Goal: Task Accomplishment & Management: Manage account settings

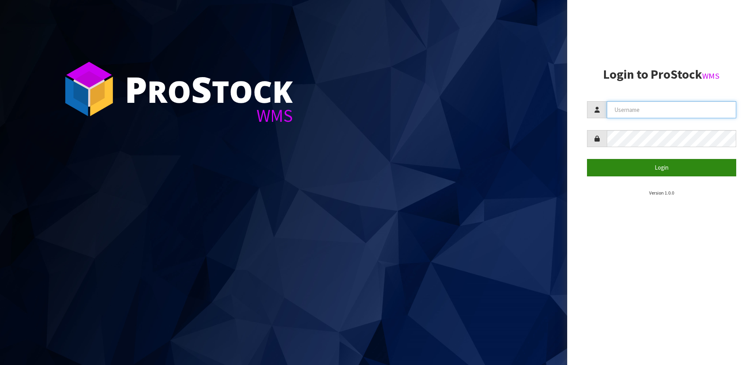
type input "SHEPHERD"
click at [671, 169] on button "Login" at bounding box center [662, 167] width 150 height 17
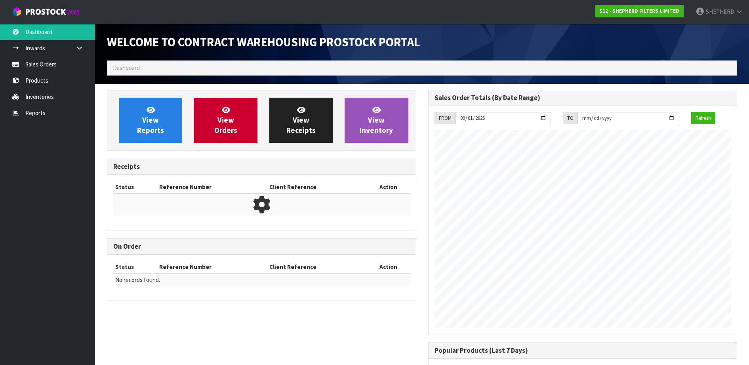
scroll to position [362, 321]
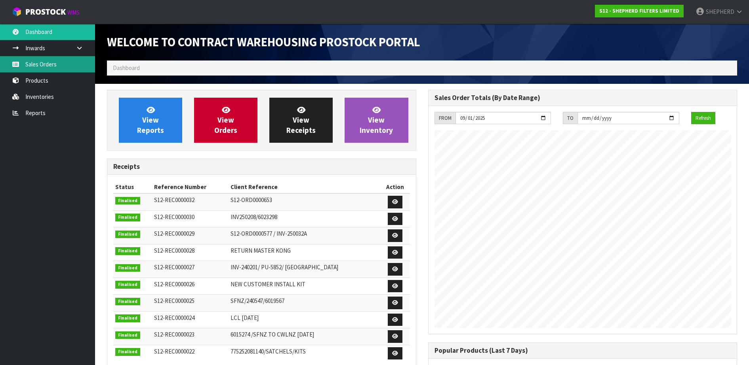
drag, startPoint x: 52, startPoint y: 66, endPoint x: 198, endPoint y: 6, distance: 157.7
click at [52, 66] on link "Sales Orders" at bounding box center [47, 64] width 95 height 16
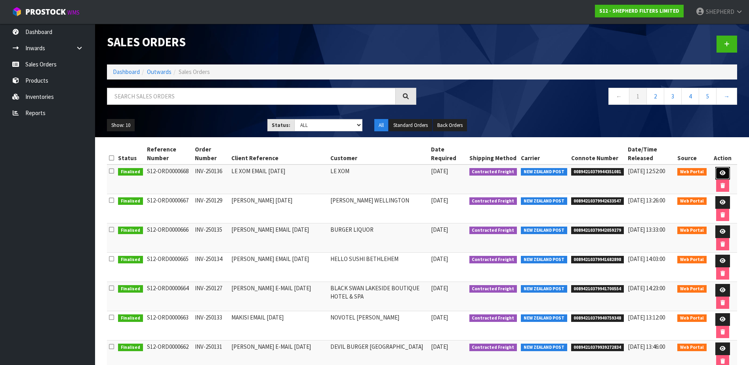
click at [723, 172] on icon at bounding box center [722, 173] width 6 height 5
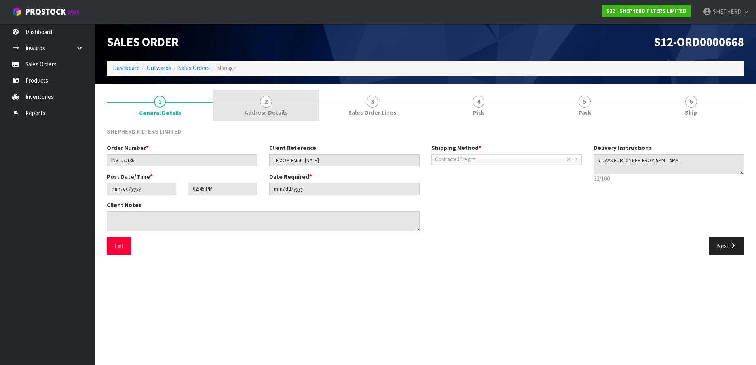
drag, startPoint x: 266, startPoint y: 99, endPoint x: 287, endPoint y: 101, distance: 21.6
click at [266, 99] on span "2" at bounding box center [266, 102] width 12 height 12
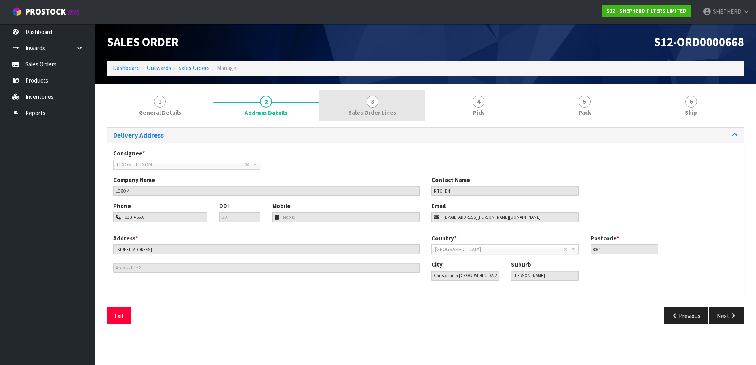
click at [370, 103] on span "3" at bounding box center [373, 102] width 12 height 12
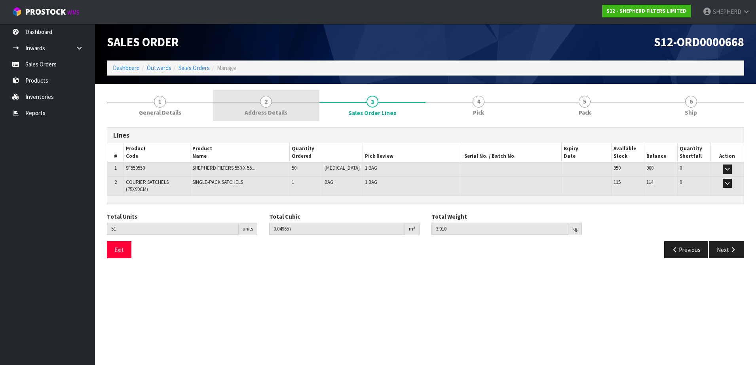
click at [268, 105] on span "2" at bounding box center [266, 102] width 12 height 12
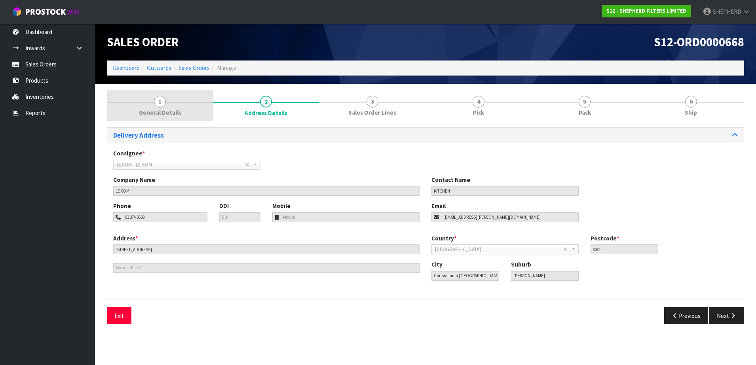
click at [161, 103] on span "1" at bounding box center [160, 102] width 12 height 12
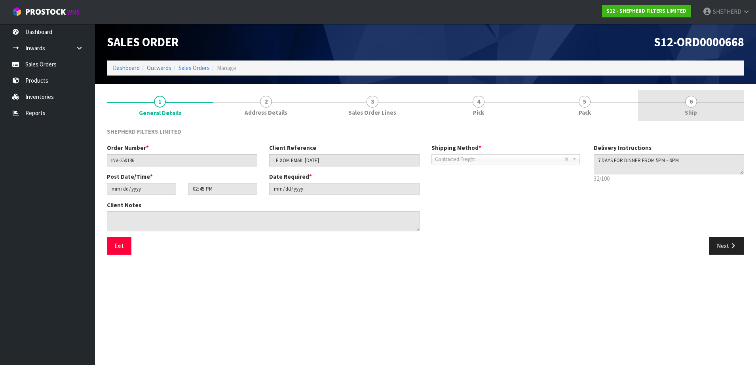
click at [692, 104] on span "6" at bounding box center [691, 102] width 12 height 12
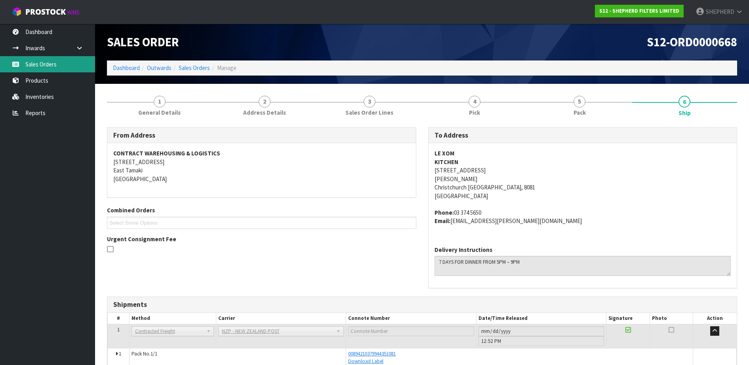
click at [31, 68] on link "Sales Orders" at bounding box center [47, 64] width 95 height 16
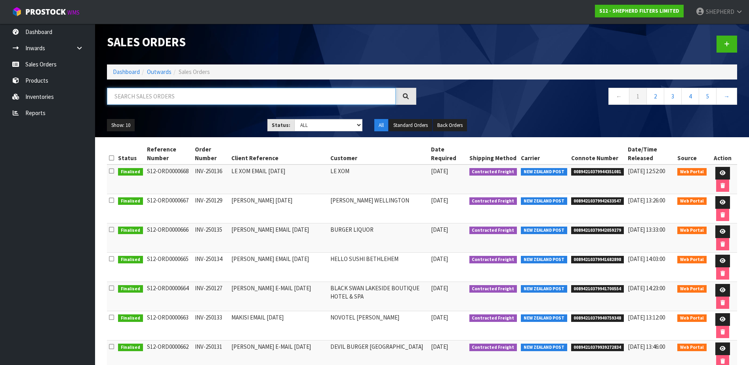
click at [205, 99] on input "text" at bounding box center [251, 96] width 289 height 17
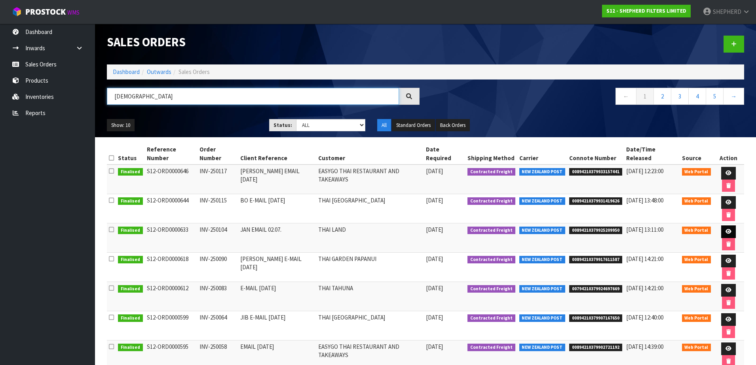
type input "[DEMOGRAPHIC_DATA]"
click at [726, 229] on icon at bounding box center [729, 231] width 6 height 5
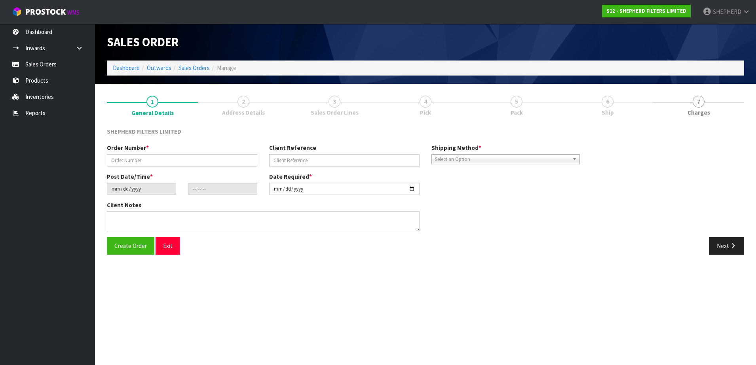
type input "INV-250104"
type input "JAN EMAIL 02.07."
type input "[DATE]"
type input "15:40:00.000"
type input "[DATE]"
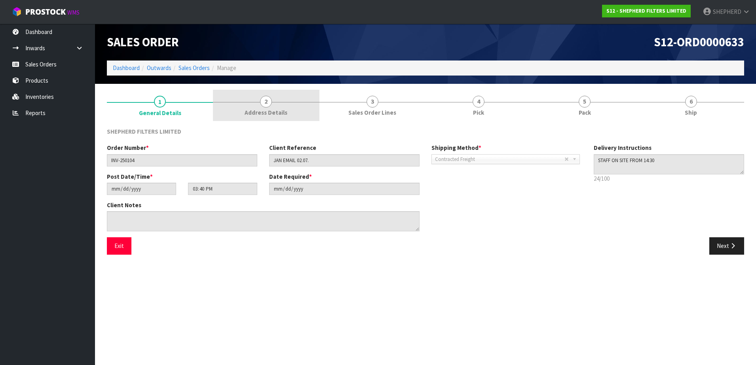
click at [268, 104] on span "2" at bounding box center [266, 102] width 12 height 12
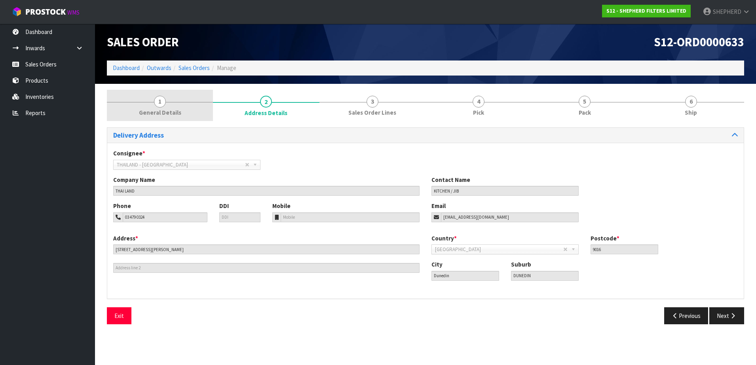
click at [157, 100] on span "1" at bounding box center [160, 102] width 12 height 12
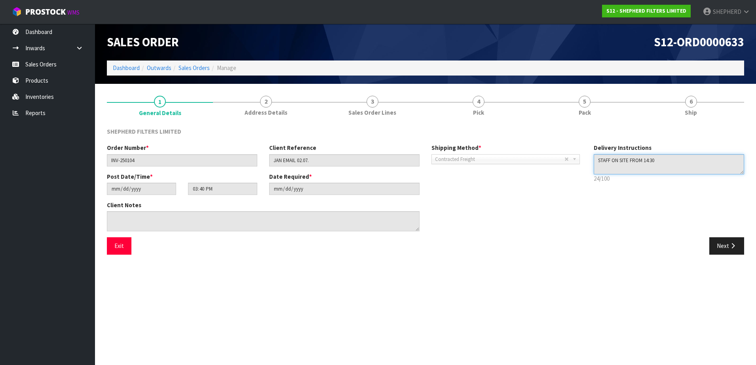
drag, startPoint x: 673, startPoint y: 164, endPoint x: 559, endPoint y: 153, distance: 115.3
click at [559, 153] on div "Order Number * INV-250104 Client Reference JAN EMAIL 02.07. Shipping Method * P…" at bounding box center [425, 191] width 649 height 94
click at [121, 247] on button "Exit" at bounding box center [119, 246] width 25 height 17
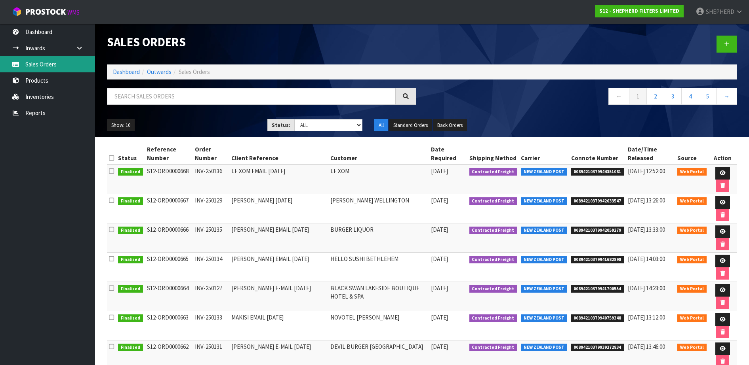
click at [69, 69] on link "Sales Orders" at bounding box center [47, 64] width 95 height 16
click at [723, 43] on link at bounding box center [726, 44] width 21 height 17
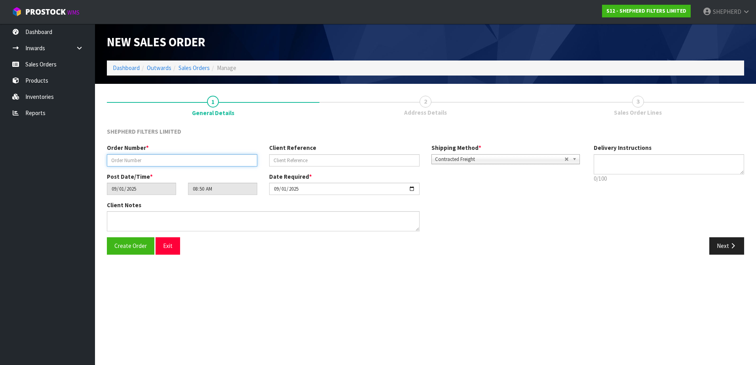
click at [220, 158] on input "text" at bounding box center [182, 160] width 150 height 12
drag, startPoint x: 637, startPoint y: 164, endPoint x: 630, endPoint y: 162, distance: 6.4
click at [637, 164] on textarea at bounding box center [669, 164] width 150 height 20
paste textarea "STAFF ON SITE FROM 14:30"
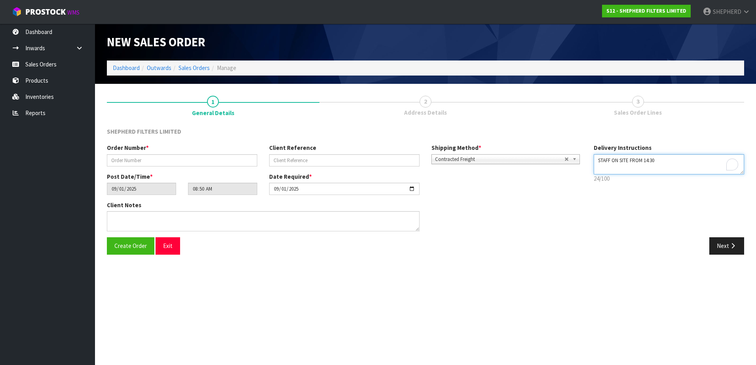
type textarea "STAFF ON SITE FROM 14:30"
click at [173, 160] on input "text" at bounding box center [182, 160] width 150 height 12
click at [154, 163] on input "text" at bounding box center [182, 160] width 150 height 12
paste input "INV-250137"
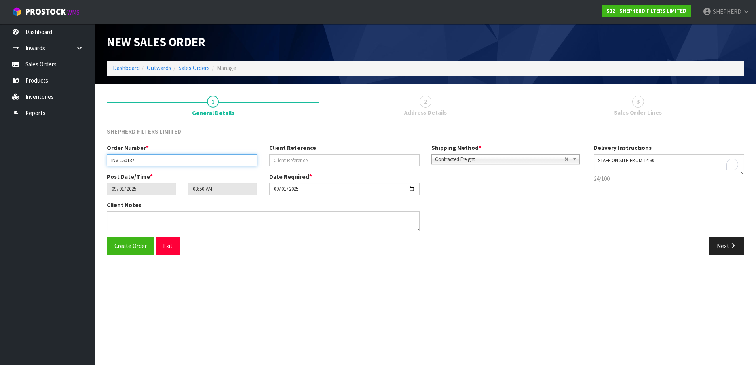
type input "INV-250137"
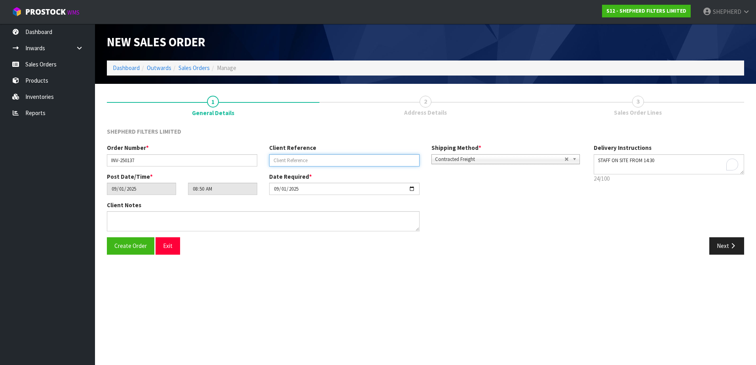
click at [337, 158] on input "text" at bounding box center [344, 160] width 150 height 12
paste input "JAN EMAIL [DATE]"
type input "JAN EMAIL [DATE]"
click at [129, 245] on span "Create Order" at bounding box center [130, 246] width 32 height 8
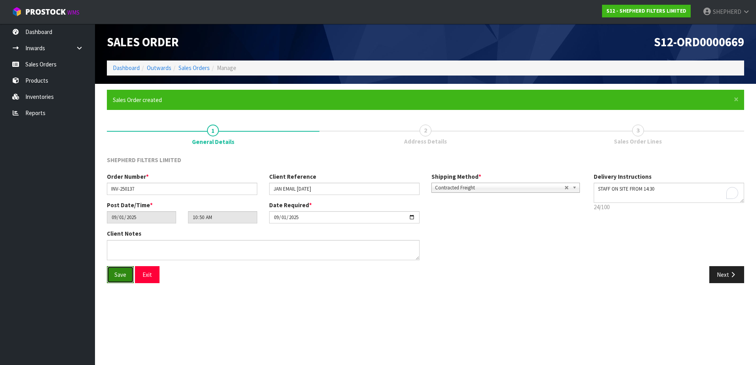
click at [124, 274] on span "Save" at bounding box center [120, 275] width 12 height 8
type input "12:50:00.000"
click at [718, 273] on button "Next" at bounding box center [726, 274] width 35 height 17
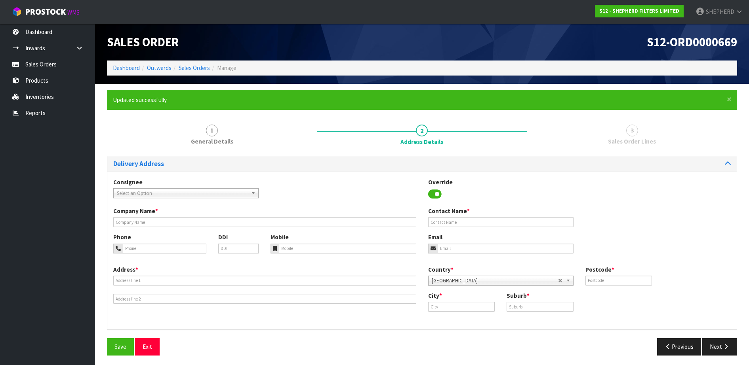
click at [167, 195] on span "Select an Option" at bounding box center [182, 194] width 131 height 10
type input "thai land"
click at [166, 217] on em "THAI LAND" at bounding box center [177, 216] width 23 height 7
type input "THAI LAND"
type input "KITCHEN / JIB"
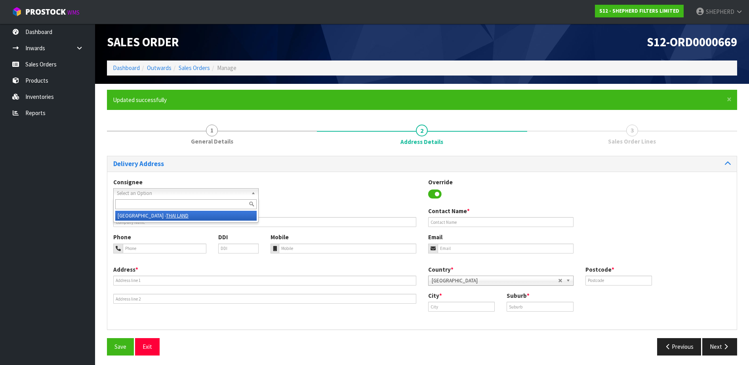
type input "03 479 0324"
type input "[EMAIL_ADDRESS][DOMAIN_NAME]"
type input "[STREET_ADDRESS][PERSON_NAME]"
type input "9016"
type input "Dunedin"
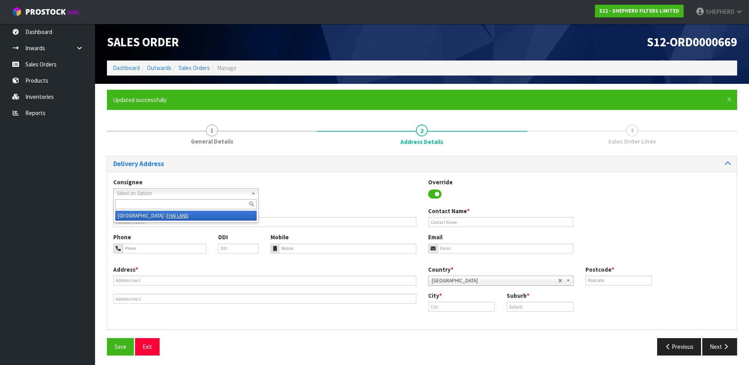
type input "DUNEDIN"
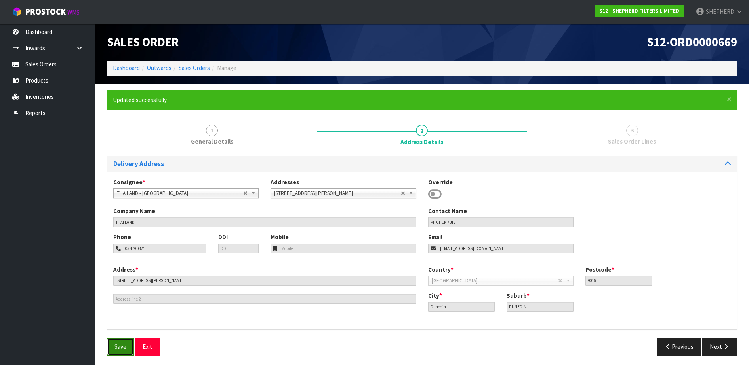
click at [115, 349] on span "Save" at bounding box center [120, 347] width 12 height 8
click at [112, 347] on button "Save" at bounding box center [120, 346] width 27 height 17
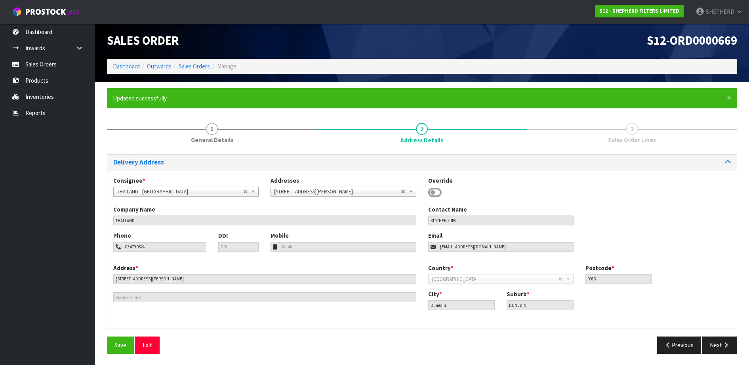
scroll to position [2, 0]
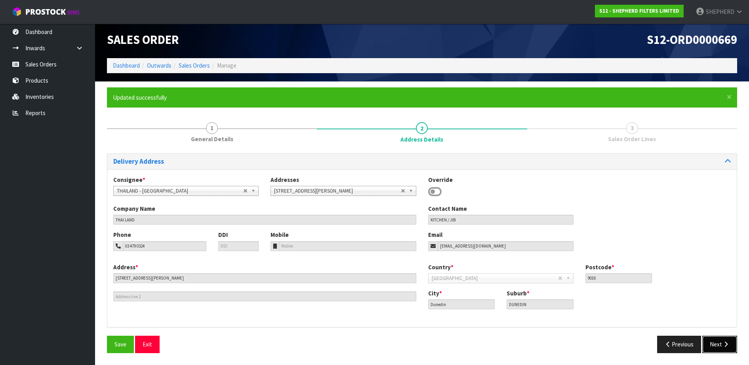
click at [723, 342] on icon "button" at bounding box center [726, 345] width 8 height 6
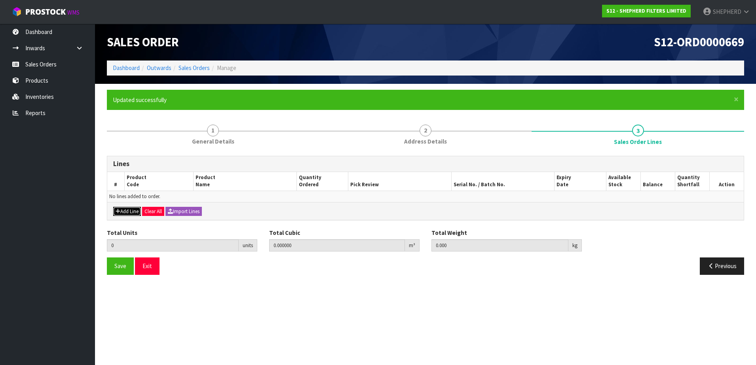
click at [125, 213] on button "Add Line" at bounding box center [127, 212] width 28 height 10
type input "0"
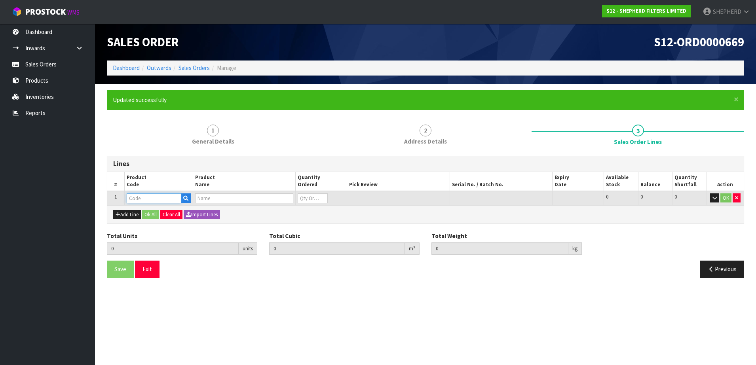
click at [146, 200] on input "text" at bounding box center [154, 199] width 55 height 10
type input "SF550550"
type input "0.000000"
type input "0.000"
type input "SHEPHERD FILTERS 550 X 550 - CODE SF550550"
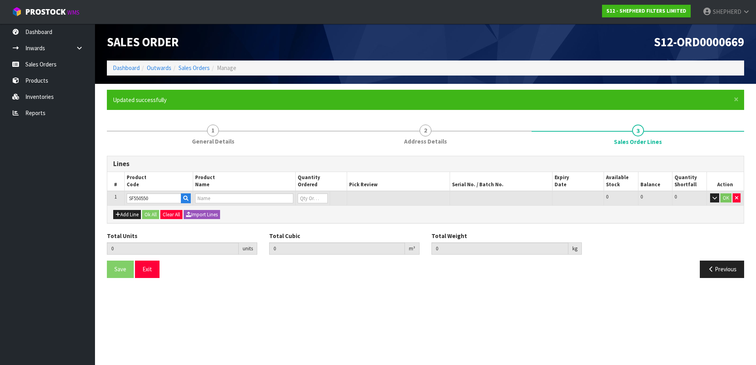
type input "0"
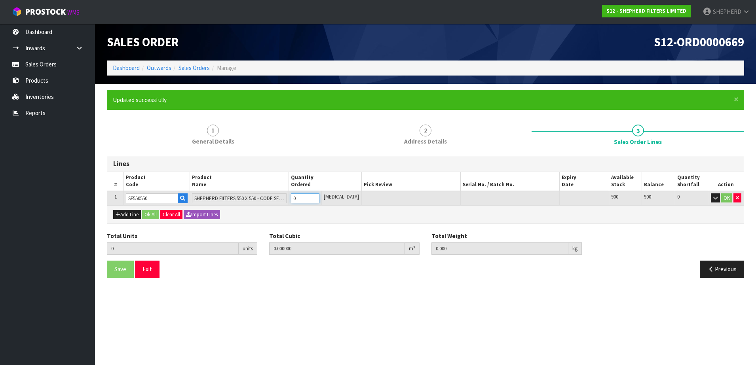
type input "5"
type input "0.002915"
type input "0.3"
type input "5"
type input "50"
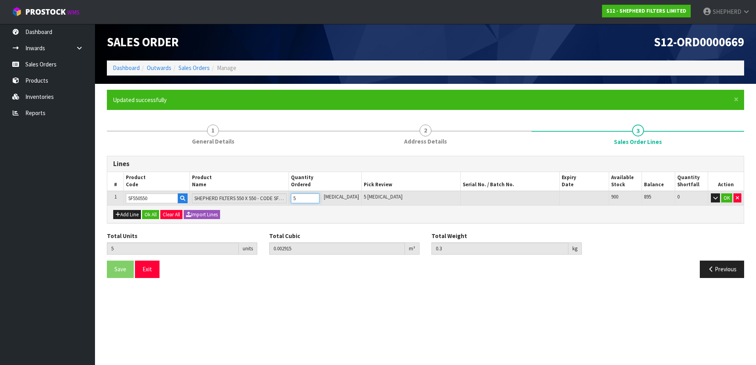
type input "0.04959"
type input "3"
type input "50"
click at [127, 215] on button "Add Line" at bounding box center [127, 215] width 28 height 10
type input "0"
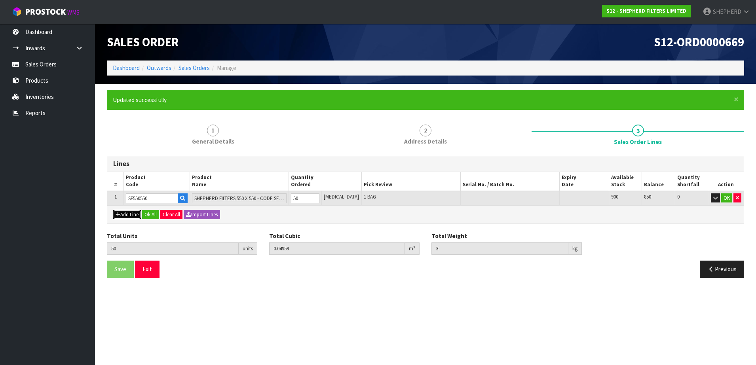
type input "0"
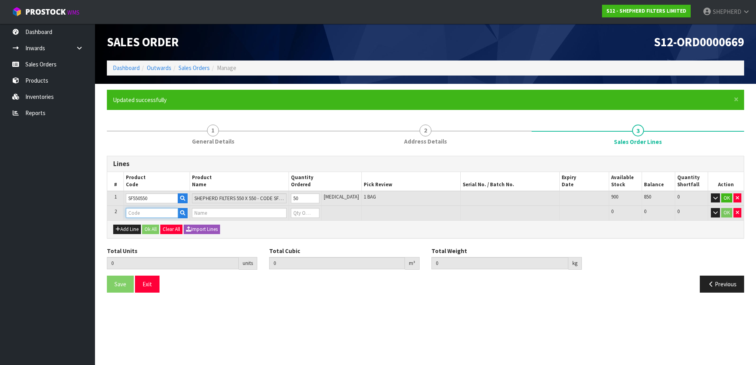
click at [141, 211] on input "text" at bounding box center [152, 213] width 52 height 10
type input "COURIER"
click at [150, 227] on strong "COURIER" at bounding box center [146, 227] width 23 height 8
type input "COURIER SATCHELS (75X90CM)"
type input "50"
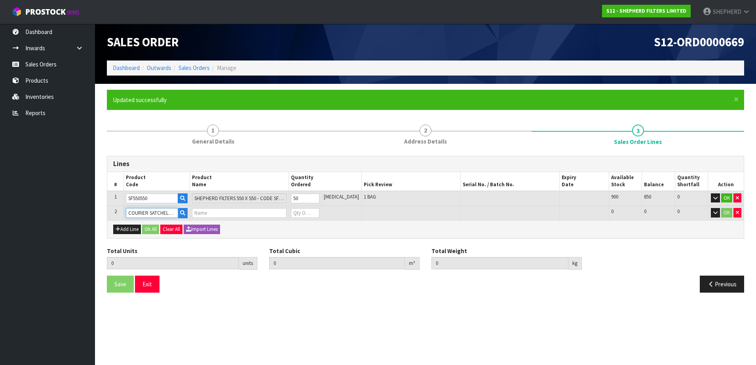
type input "0.04959"
type input "3"
type input "SINGLE-PACK SATCHELS"
type input "0"
type input "51"
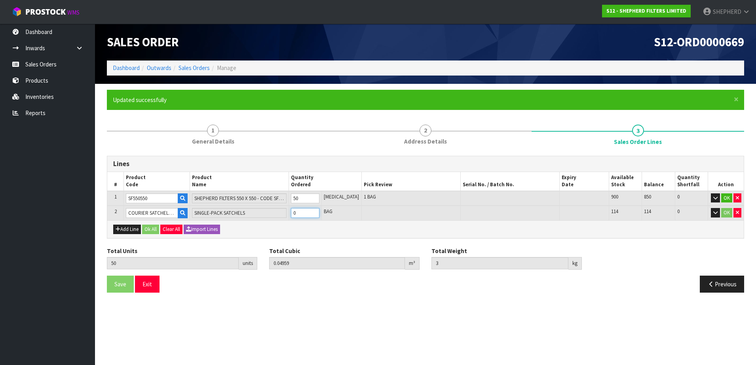
type input "0.049657"
type input "3.01"
type input "1"
click at [148, 227] on button "Ok All" at bounding box center [150, 230] width 17 height 10
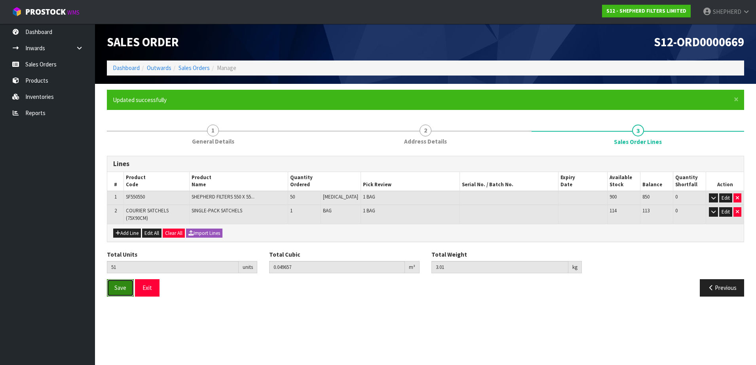
drag, startPoint x: 115, startPoint y: 290, endPoint x: 260, endPoint y: 312, distance: 146.9
click at [115, 290] on span "Save" at bounding box center [120, 288] width 12 height 8
click at [151, 285] on button "Exit" at bounding box center [147, 288] width 25 height 17
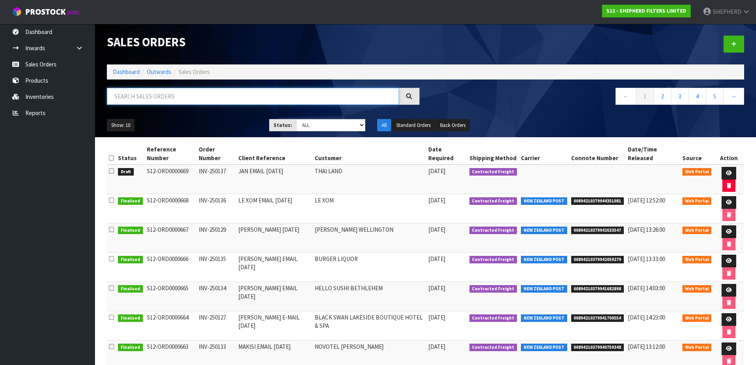
click at [175, 99] on input "text" at bounding box center [253, 96] width 292 height 17
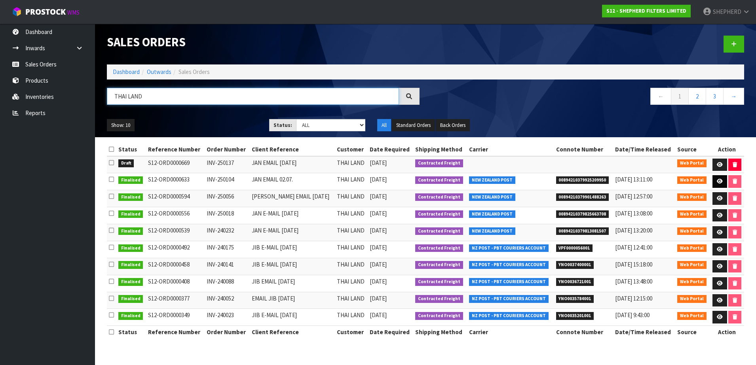
type input "THAI LAND"
click at [721, 182] on icon at bounding box center [720, 181] width 6 height 5
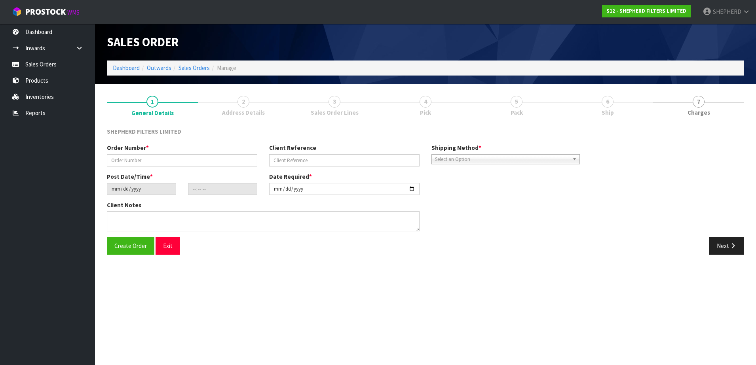
type input "INV-250104"
type input "JAN EMAIL 02.07."
type input "[DATE]"
type input "15:40:00.000"
type input "[DATE]"
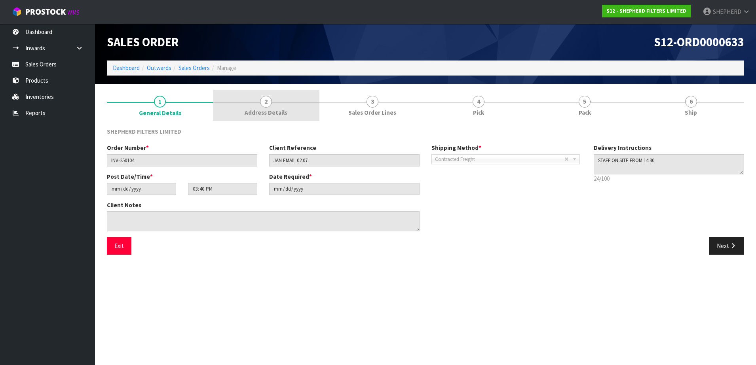
click at [265, 101] on span "2" at bounding box center [266, 102] width 12 height 12
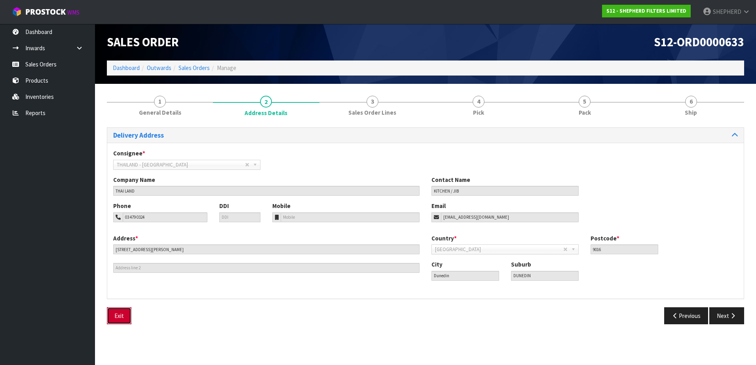
click at [118, 315] on button "Exit" at bounding box center [119, 316] width 25 height 17
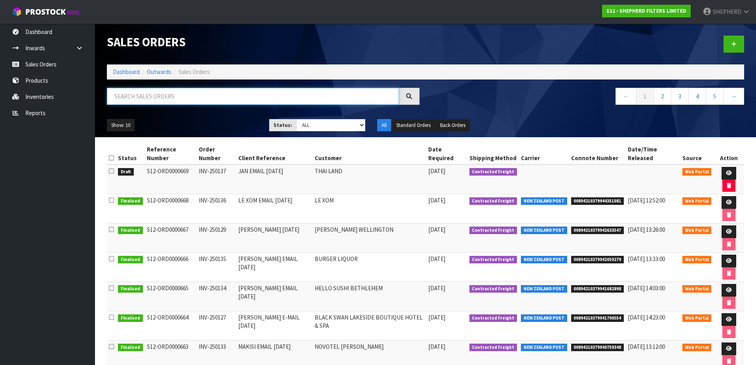
click at [228, 97] on input "text" at bounding box center [253, 96] width 292 height 17
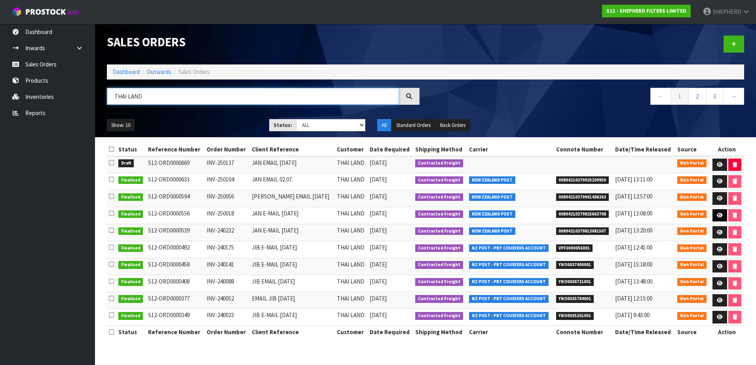
type input "THAI LAND"
click at [720, 215] on icon at bounding box center [720, 215] width 6 height 5
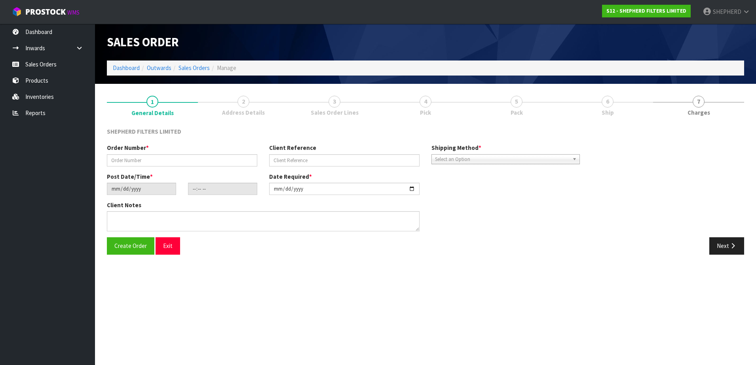
type input "INV-250018"
type input "JAN E-MAIL [DATE]"
type input "[DATE]"
type input "18:14:00.000"
type input "[DATE]"
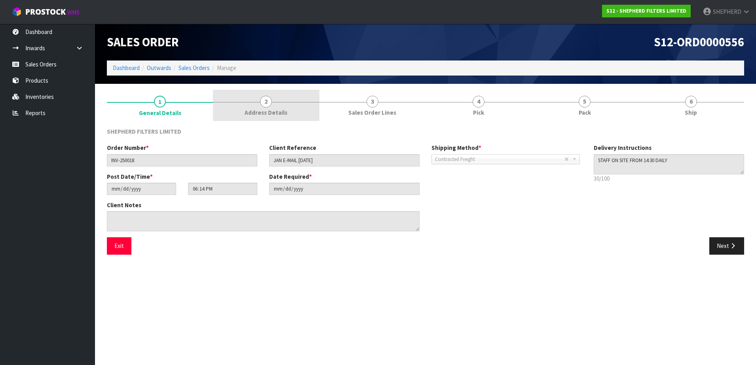
click at [268, 101] on span "2" at bounding box center [266, 102] width 12 height 12
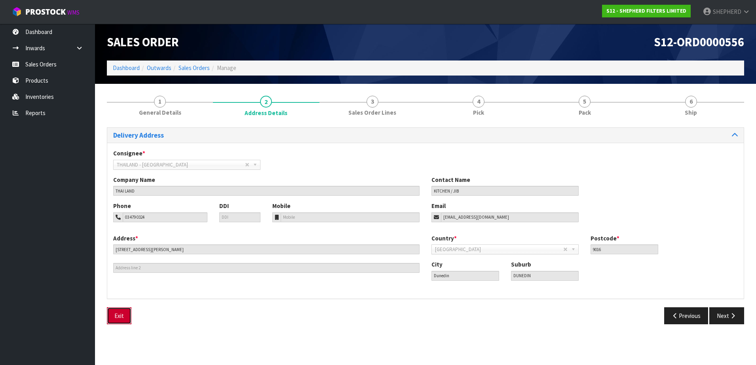
click at [118, 320] on button "Exit" at bounding box center [119, 316] width 25 height 17
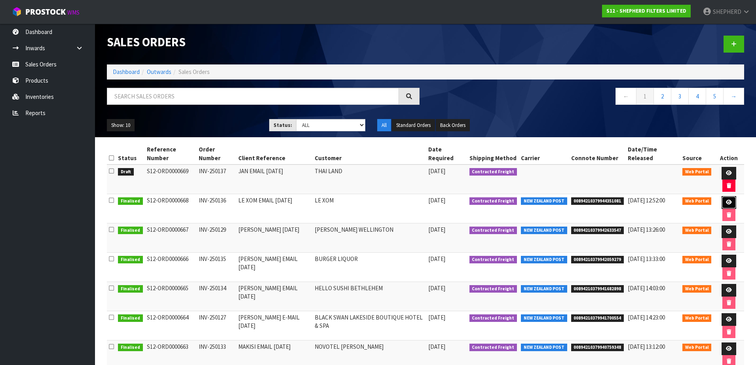
click at [722, 196] on link at bounding box center [729, 202] width 15 height 13
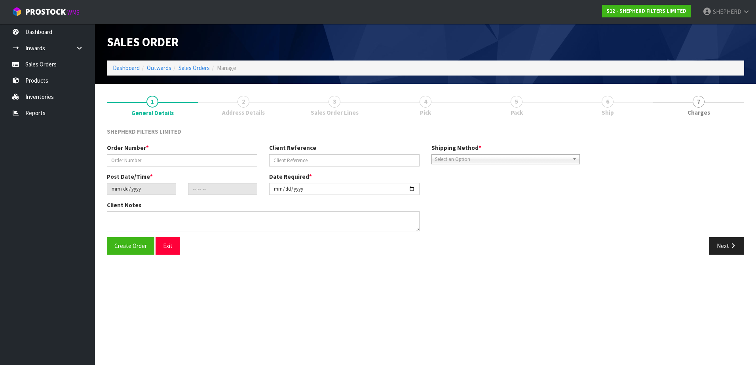
type input "INV-250136"
type input "LE XOM EMAIL [DATE]"
type input "[DATE]"
type input "14:45:00.000"
type input "[DATE]"
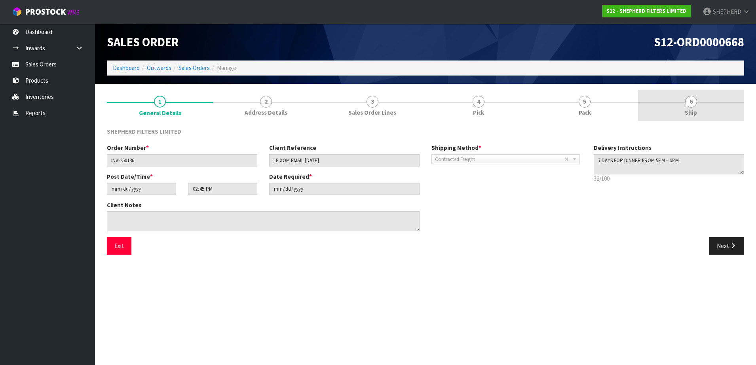
click at [693, 101] on span "6" at bounding box center [691, 102] width 12 height 12
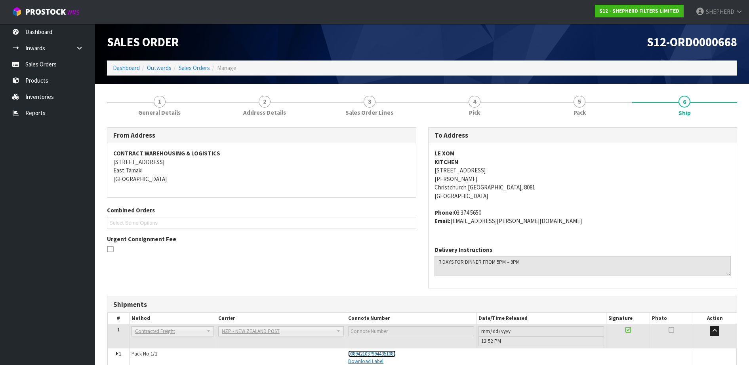
click at [394, 355] on span "00894210379944351081" at bounding box center [372, 354] width 48 height 7
